Goal: Information Seeking & Learning: Understand process/instructions

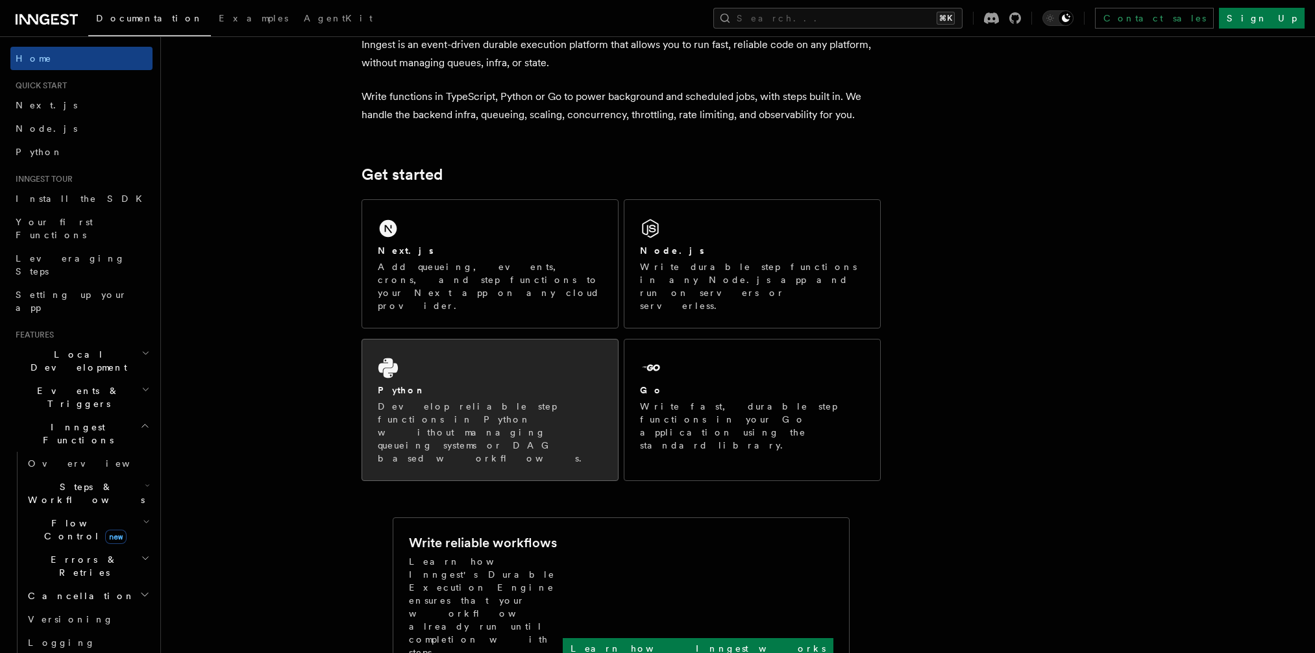
scroll to position [86, 0]
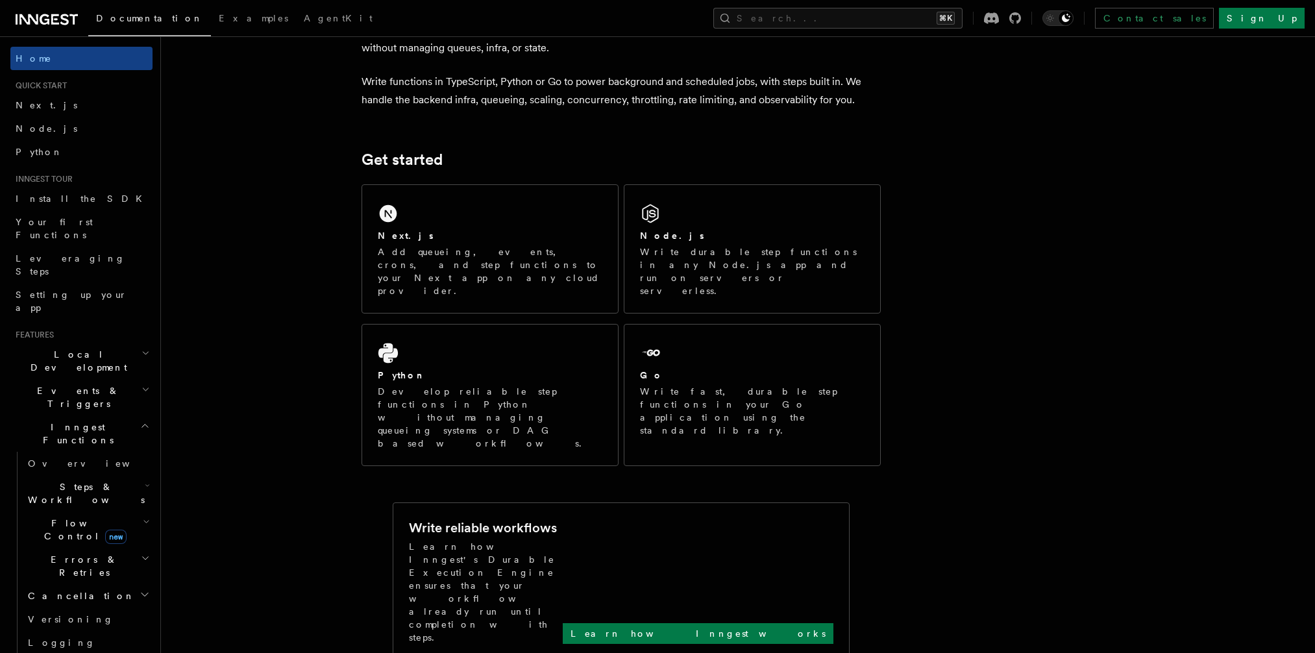
click at [473, 165] on h2 "Get started" at bounding box center [620, 160] width 519 height 18
click at [504, 160] on h2 "Get started" at bounding box center [620, 160] width 519 height 18
click at [469, 164] on h2 "Get started" at bounding box center [620, 160] width 519 height 18
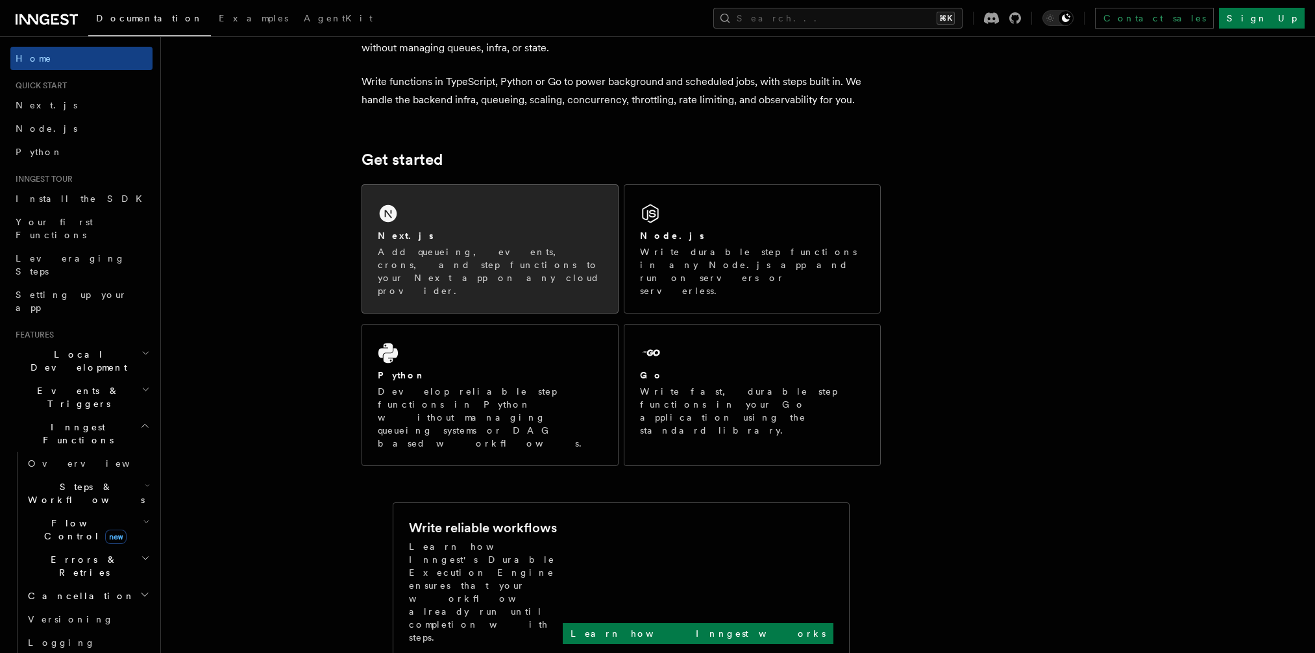
click at [452, 240] on div "Next.js" at bounding box center [490, 236] width 225 height 14
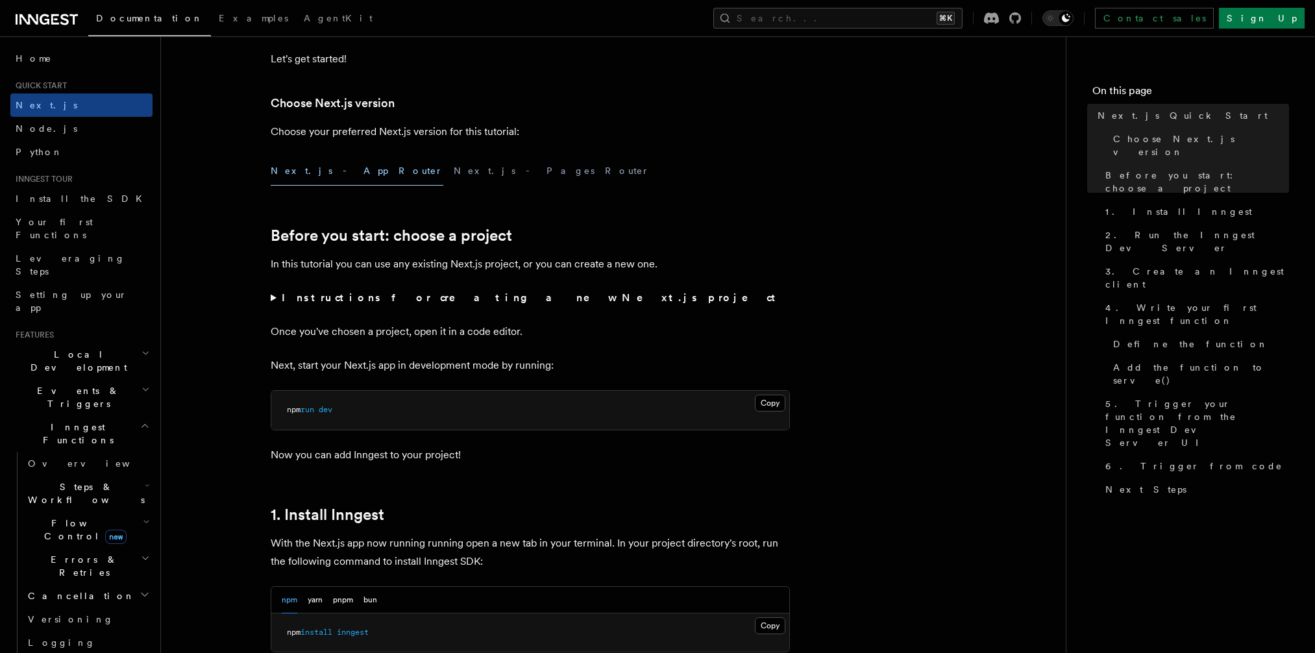
scroll to position [278, 0]
